Goal: Ask a question: Seek information or help from site administrators or community

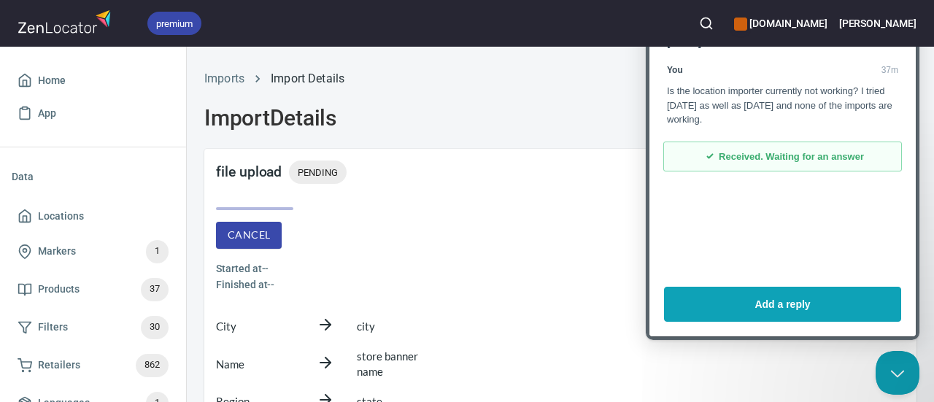
click at [766, 145] on div "checkmark Received. Waiting for an answer" at bounding box center [782, 157] width 239 height 31
click at [757, 157] on span "Received. Waiting for an answer" at bounding box center [791, 157] width 145 height 15
click at [480, 185] on div "file upload PENDING" at bounding box center [560, 172] width 712 height 47
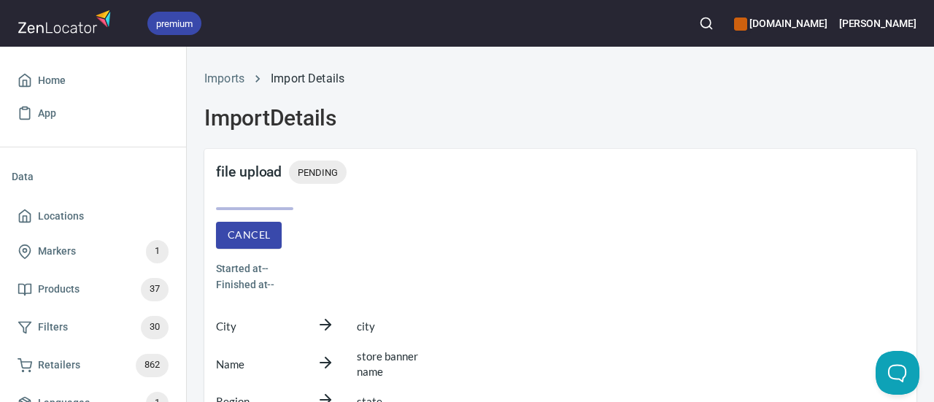
scroll to position [180, 0]
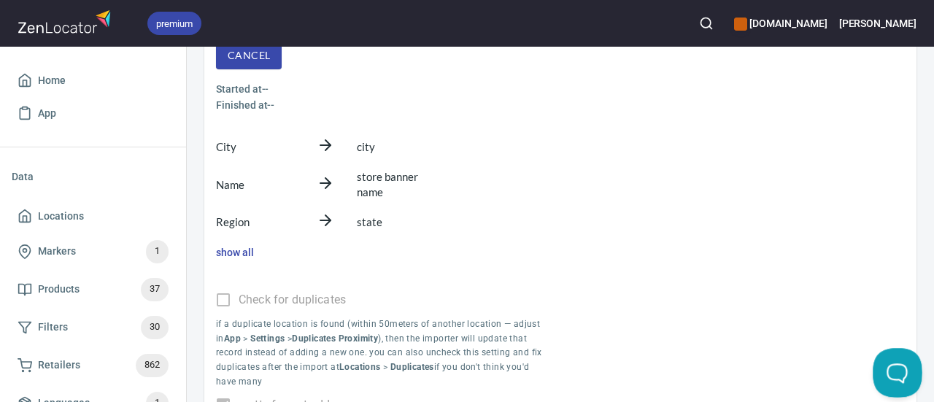
click at [893, 369] on button "Open Beacon popover" at bounding box center [895, 370] width 44 height 44
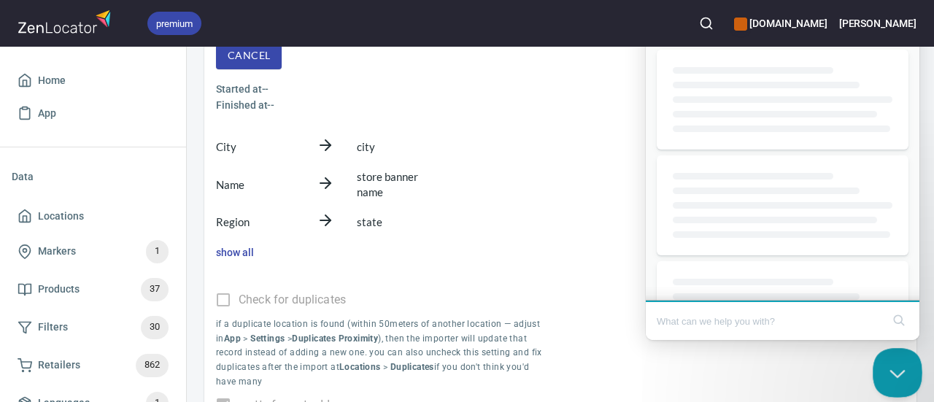
scroll to position [0, 0]
click at [752, 311] on input "Search Doc articles" at bounding box center [769, 321] width 225 height 31
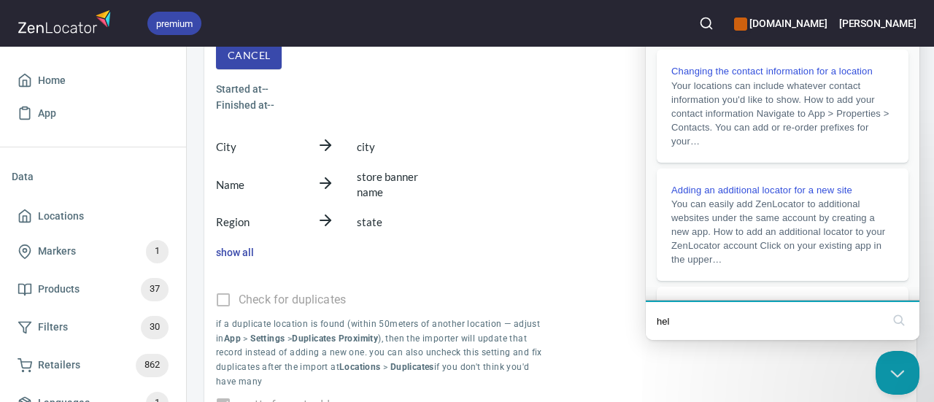
type input "help"
click button "search" at bounding box center [898, 320] width 23 height 23
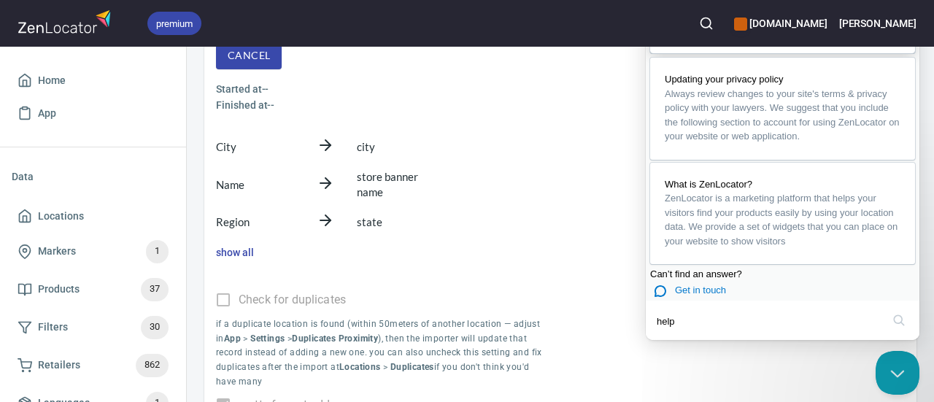
scroll to position [328, 0]
click at [690, 285] on span "Get in touch" at bounding box center [700, 290] width 51 height 11
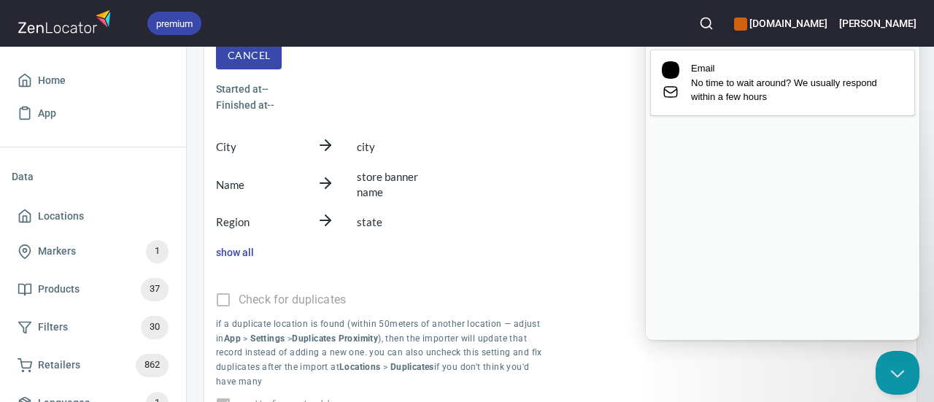
scroll to position [0, 0]
click at [760, 104] on span "No time to wait around? We usually respond within a few hours" at bounding box center [797, 90] width 212 height 28
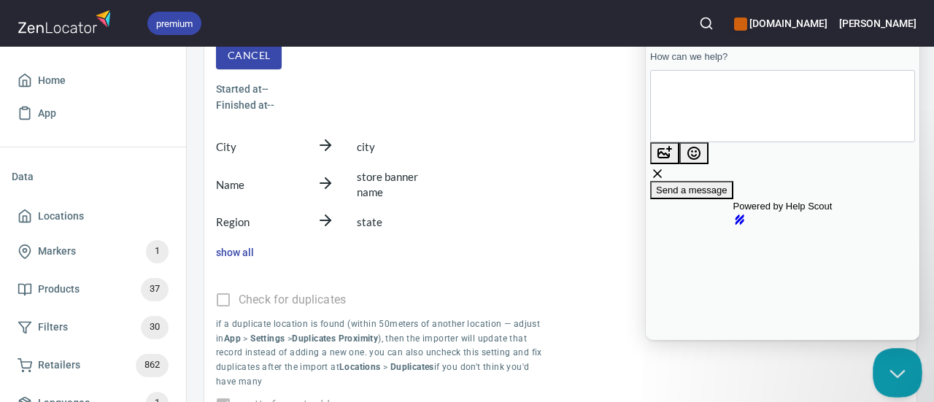
click at [898, 361] on button "Close Beacon popover" at bounding box center [895, 370] width 44 height 44
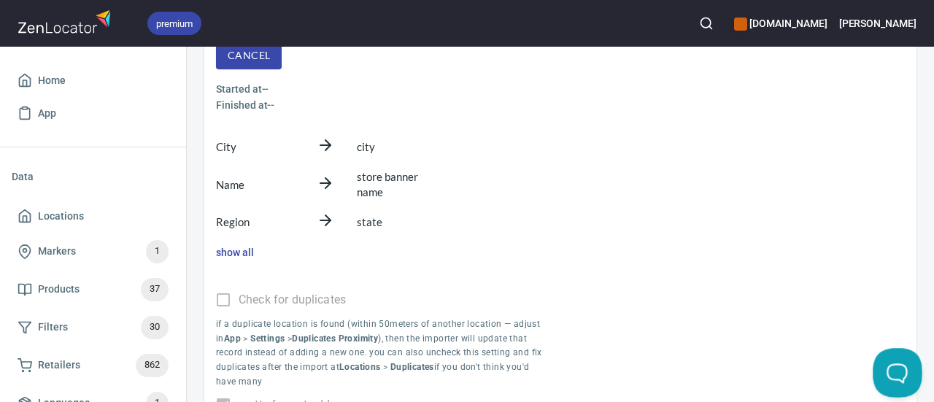
click at [887, 359] on button "Open Beacon popover" at bounding box center [895, 370] width 44 height 44
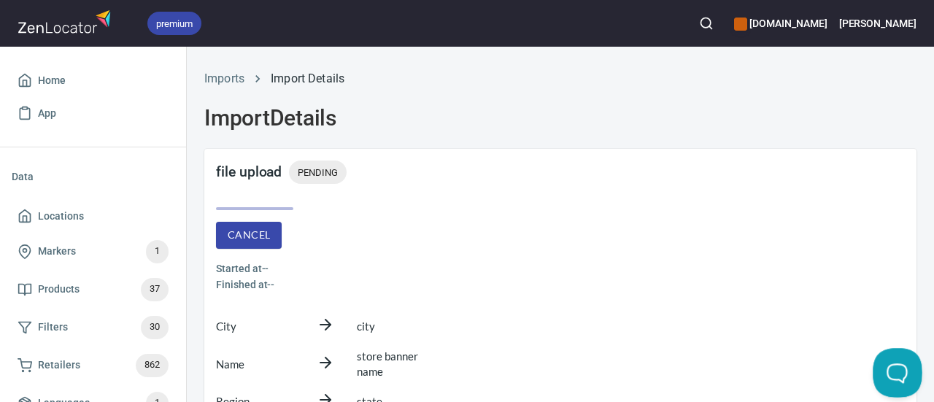
click at [889, 369] on button "Open Beacon popover" at bounding box center [895, 370] width 44 height 44
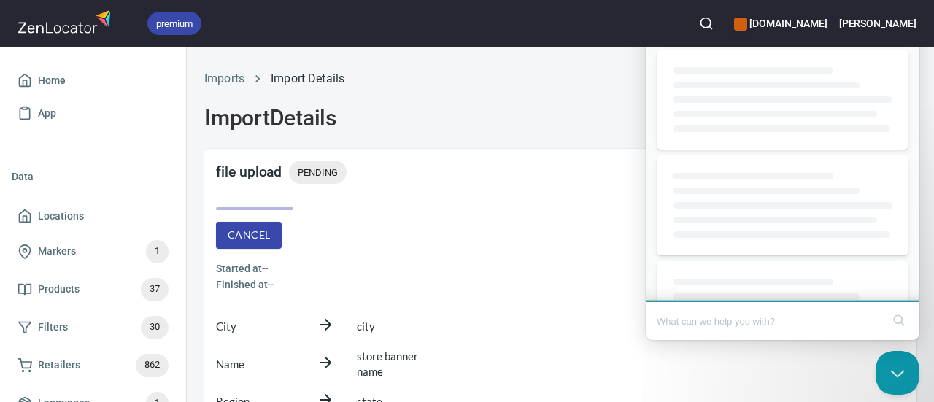
click at [720, 326] on input "Search Doc articles" at bounding box center [769, 321] width 225 height 31
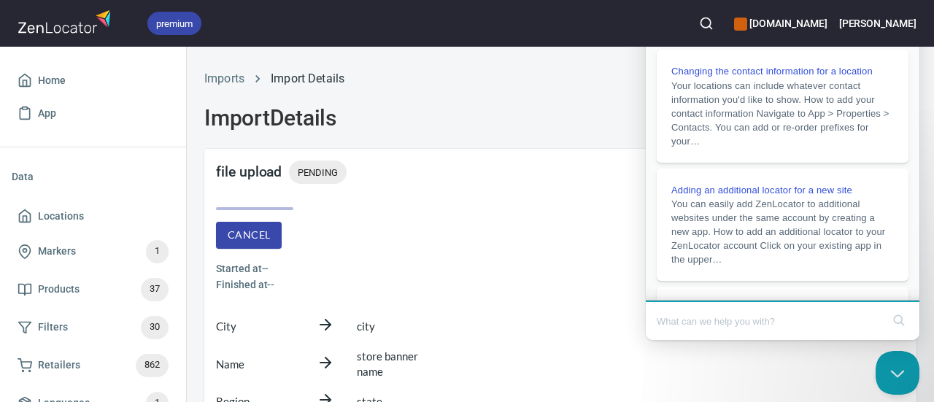
type input "e"
type input "help"
click button "search" at bounding box center [898, 320] width 23 height 23
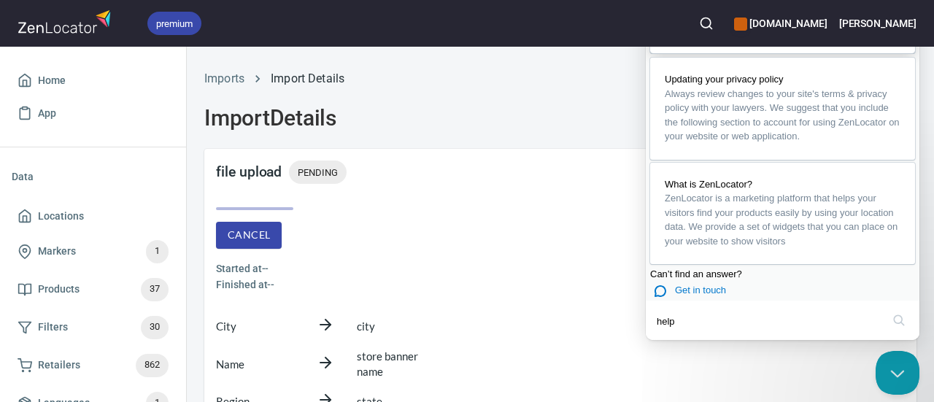
scroll to position [328, 0]
click at [718, 285] on span "Get in touch" at bounding box center [700, 290] width 51 height 11
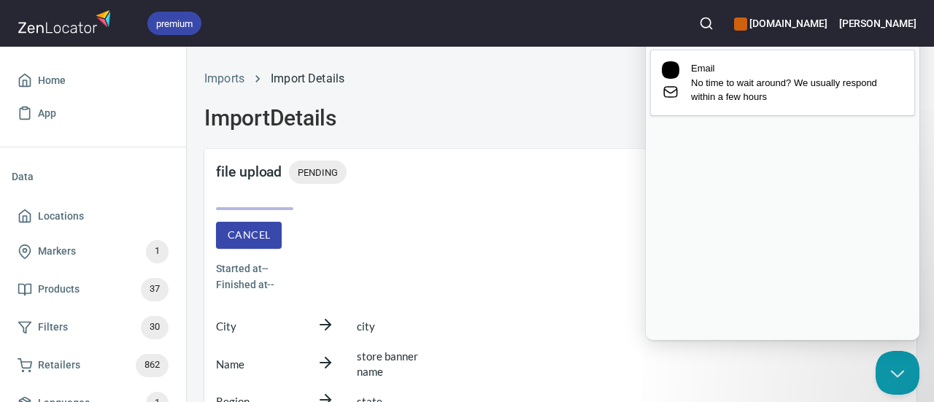
scroll to position [0, 0]
click at [769, 134] on div "Previous Conversations" at bounding box center [782, 126] width 265 height 15
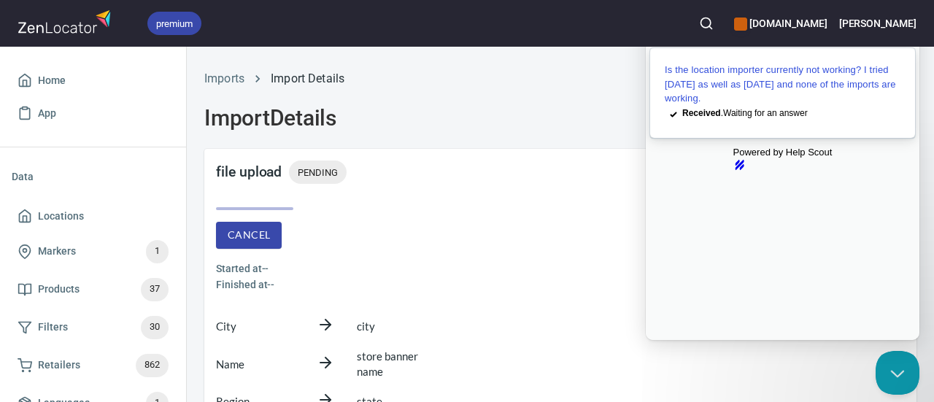
click at [765, 93] on div "Is the location importer currently not working? I tried [DATE] as well as [DATE…" at bounding box center [783, 84] width 236 height 43
